Goal: Transaction & Acquisition: Book appointment/travel/reservation

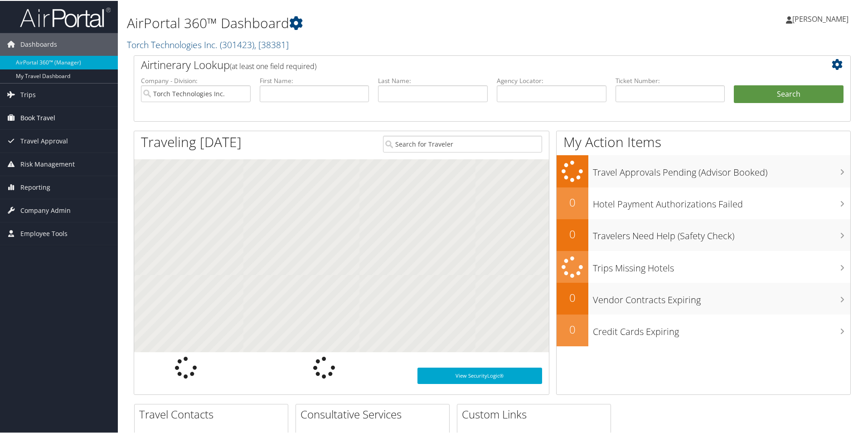
click at [56, 118] on link "Book Travel" at bounding box center [59, 117] width 118 height 23
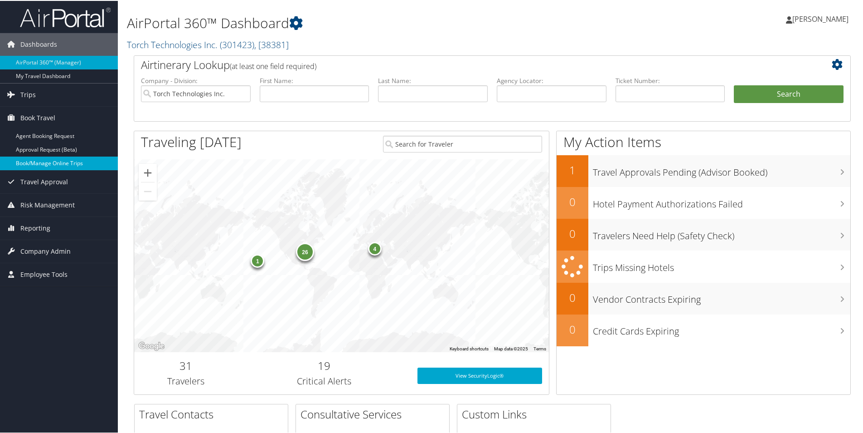
click at [56, 160] on link "Book/Manage Online Trips" at bounding box center [59, 163] width 118 height 14
